Goal: Task Accomplishment & Management: Manage account settings

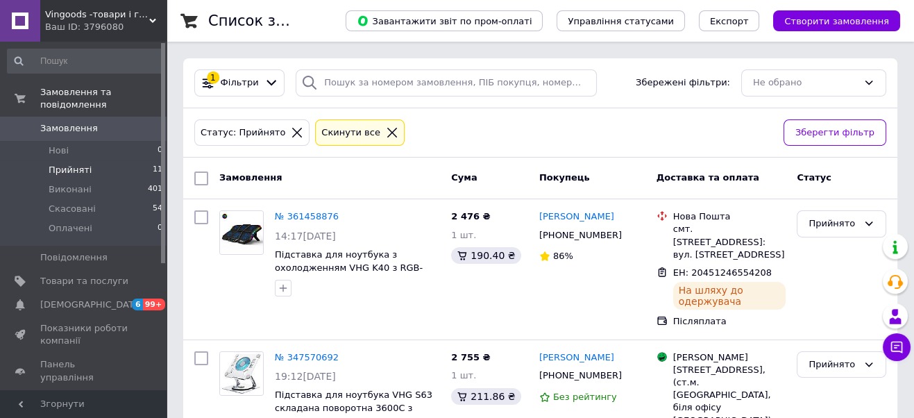
click at [77, 164] on span "Прийняті" at bounding box center [70, 170] width 43 height 12
click at [60, 395] on span "Відгуки" at bounding box center [58, 401] width 36 height 12
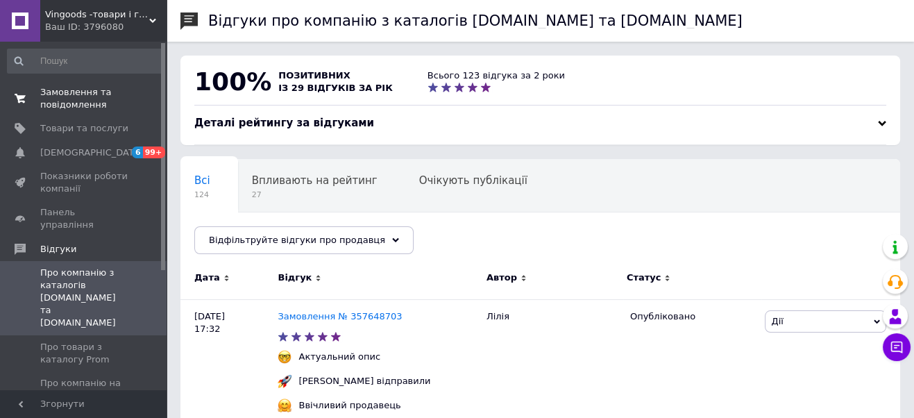
click at [87, 102] on span "Замовлення та повідомлення" at bounding box center [84, 98] width 88 height 25
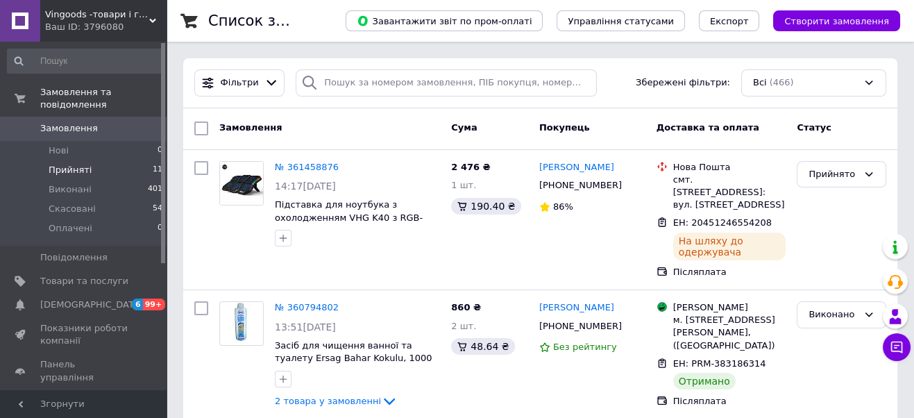
click at [83, 164] on span "Прийняті" at bounding box center [70, 170] width 43 height 12
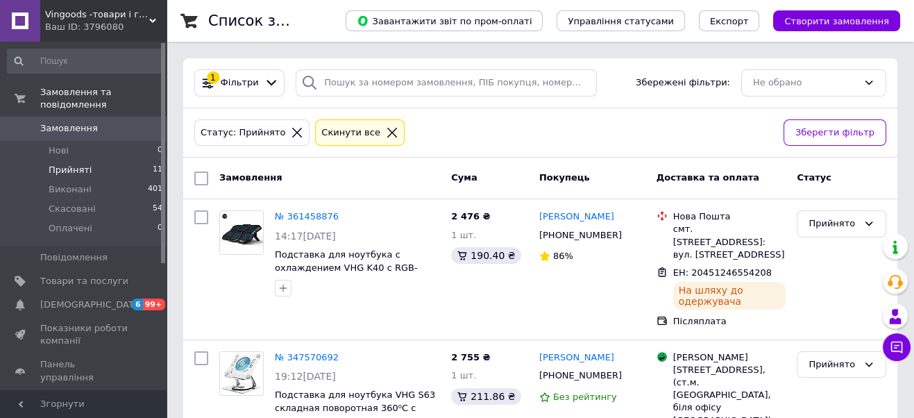
click at [81, 164] on span "Прийняті" at bounding box center [70, 170] width 43 height 12
click at [445, 305] on div "№ 361458876 14:17[DATE] Подставка для ноутбука с охлаждением VHG K40 с RGB-подс…" at bounding box center [540, 269] width 703 height 129
